Goal: Task Accomplishment & Management: Use online tool/utility

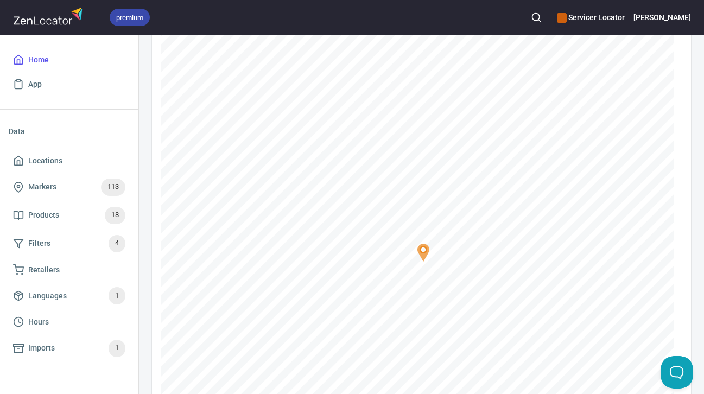
scroll to position [163, 0]
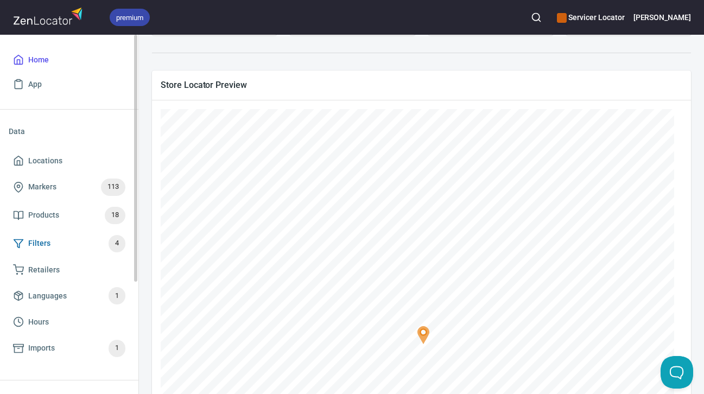
drag, startPoint x: 74, startPoint y: 252, endPoint x: 84, endPoint y: 252, distance: 10.3
click at [74, 252] on link "Filters 4" at bounding box center [69, 244] width 121 height 28
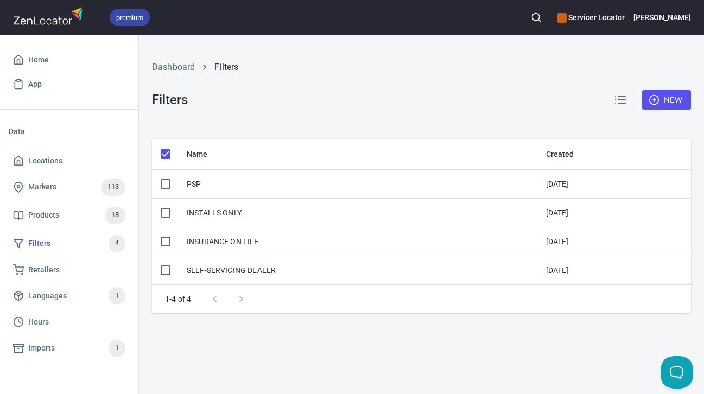
checkbox input "false"
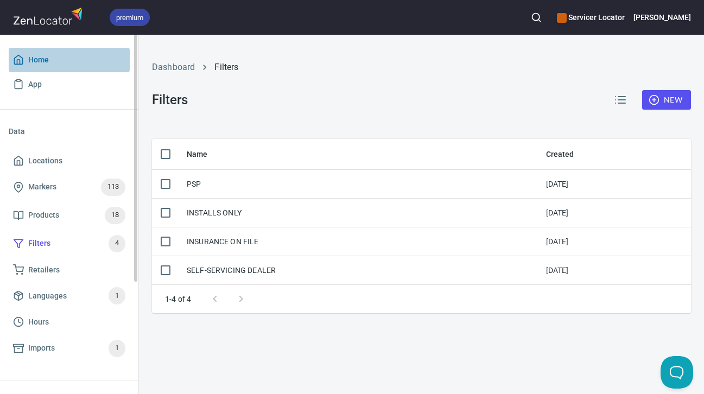
click at [44, 56] on span "Home" at bounding box center [38, 60] width 21 height 14
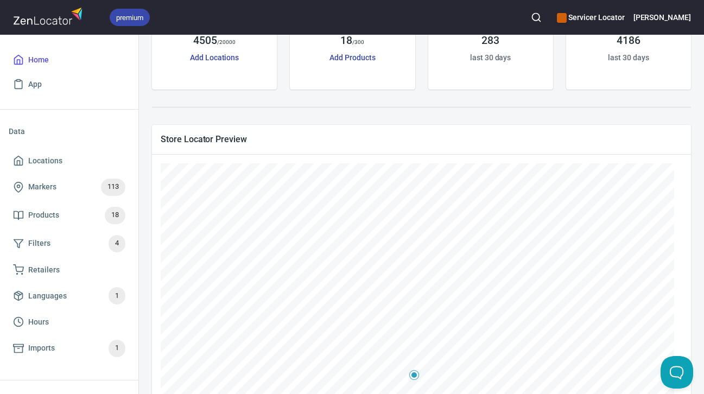
scroll to position [163, 0]
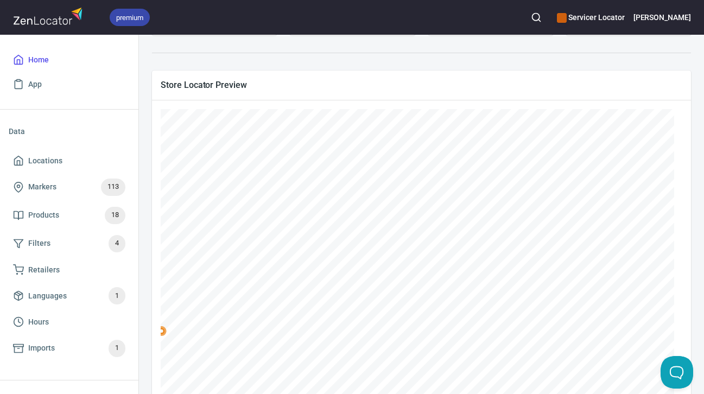
click at [312, 59] on div at bounding box center [421, 53] width 552 height 22
